Goal: Navigation & Orientation: Find specific page/section

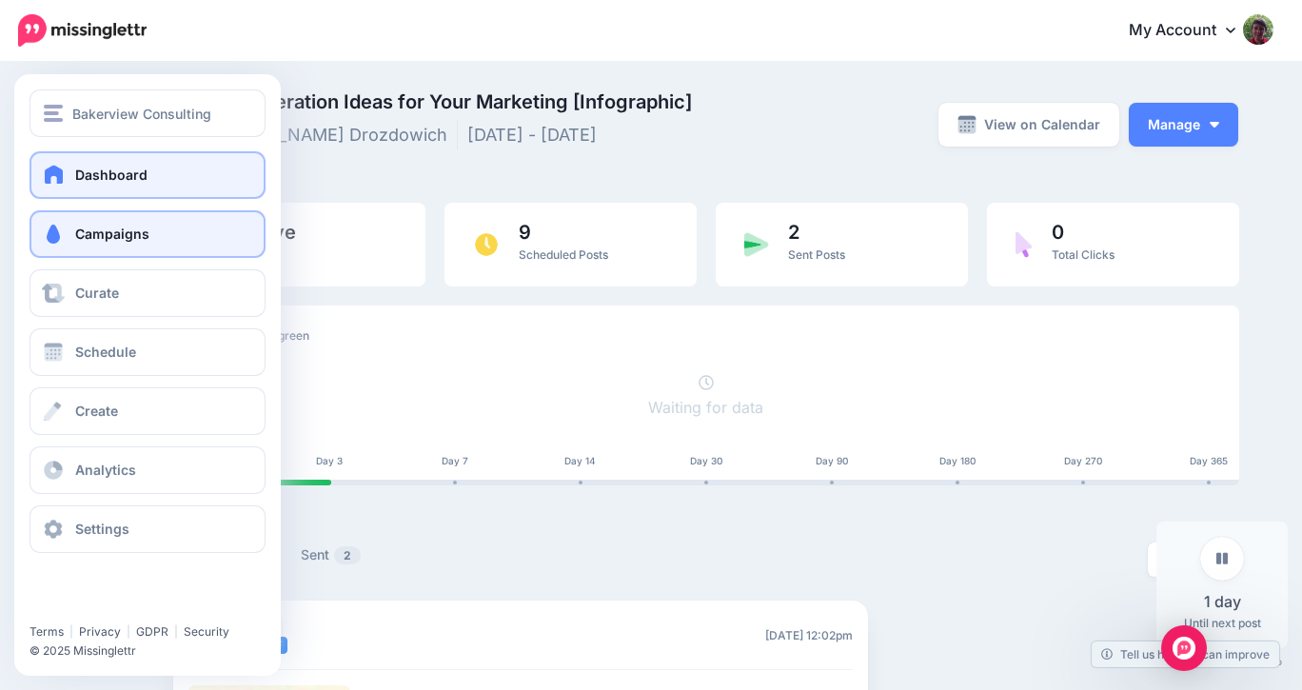
click at [81, 169] on span "Dashboard" at bounding box center [111, 175] width 72 height 16
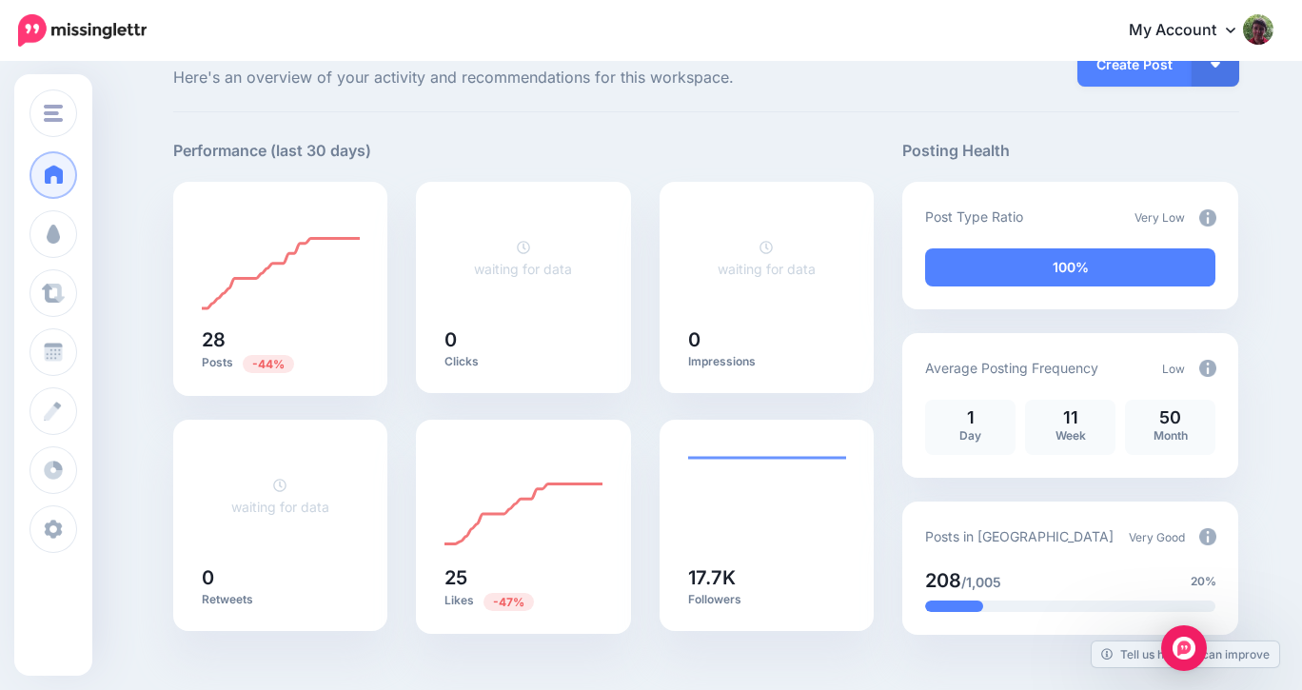
scroll to position [69, 0]
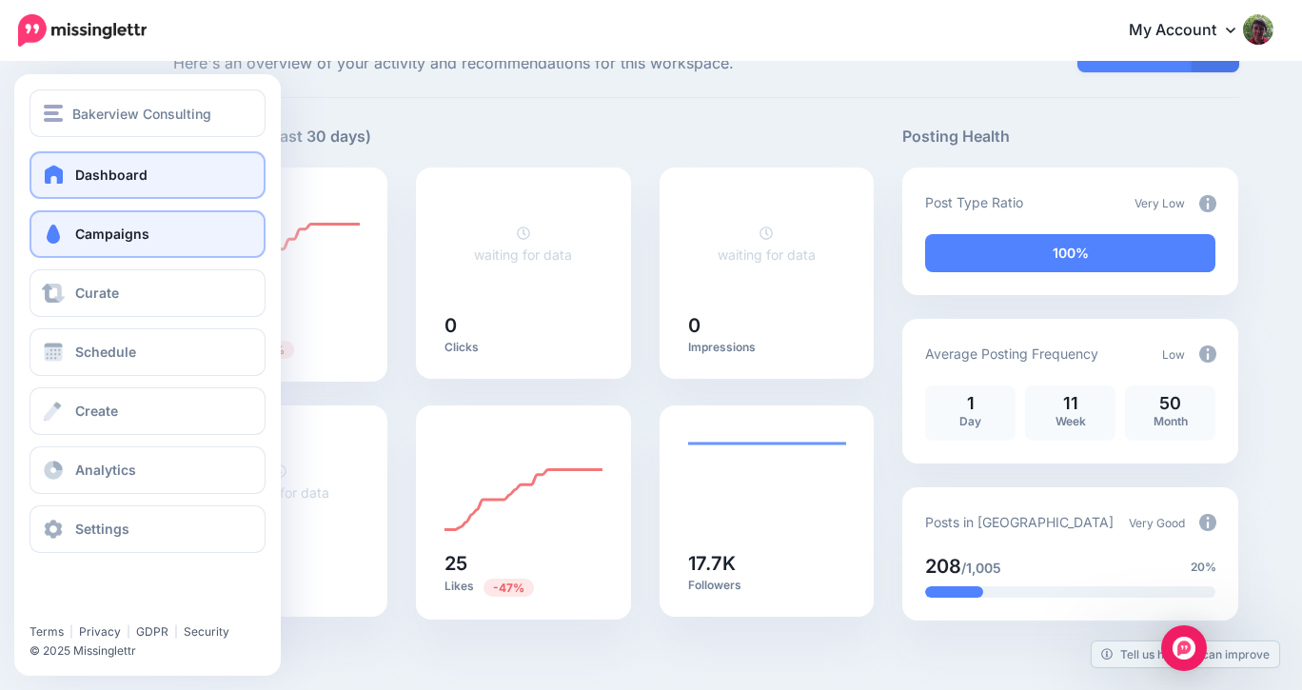
click at [54, 238] on span at bounding box center [53, 234] width 25 height 19
